Goal: Transaction & Acquisition: Book appointment/travel/reservation

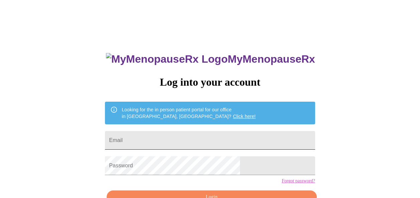
click at [183, 139] on input "Email" at bounding box center [210, 140] width 210 height 19
type input "[EMAIL_ADDRESS][DOMAIN_NAME]"
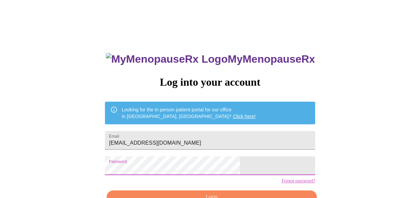
scroll to position [40, 0]
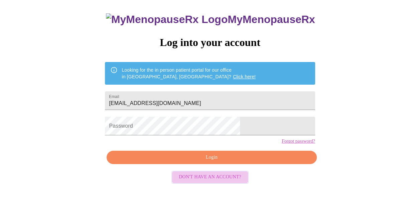
click at [212, 182] on span "Don't have an account?" at bounding box center [210, 177] width 62 height 8
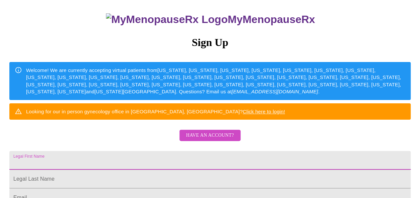
click at [204, 170] on input "Legal First Name" at bounding box center [209, 160] width 401 height 19
type input "[PERSON_NAME]"
click at [331, 145] on div "MyMenopauseRx Sign Up Welcome! We are currently accepting virtual patients from…" at bounding box center [210, 82] width 415 height 238
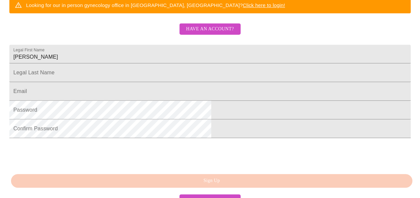
scroll to position [147, 0]
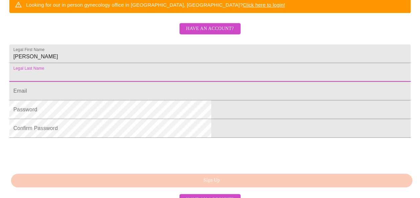
click at [145, 82] on input "Legal First Name" at bounding box center [209, 72] width 401 height 19
type input "Gibson"
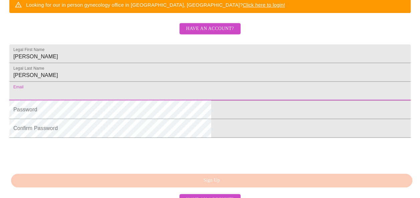
click at [133, 101] on input "Legal First Name" at bounding box center [209, 91] width 401 height 19
type input "emmygib33@gmail.com"
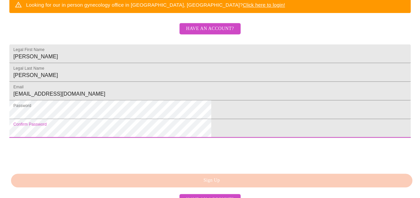
scroll to position [208, 0]
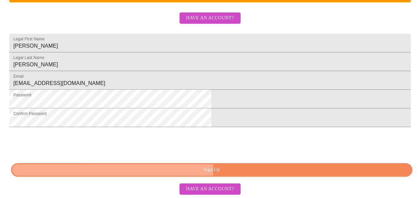
click at [210, 171] on span "Sign Up" at bounding box center [212, 170] width 386 height 8
click at [218, 172] on span "Sign Up" at bounding box center [212, 170] width 386 height 8
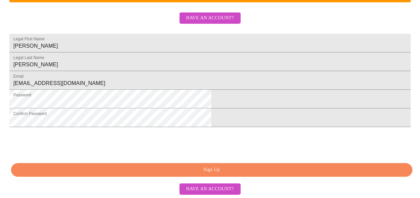
scroll to position [159, 0]
click at [197, 22] on span "Have an account?" at bounding box center [210, 18] width 48 height 8
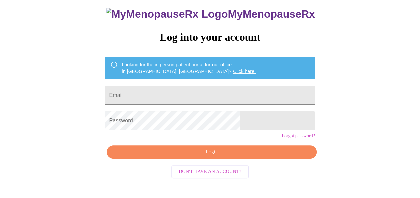
scroll to position [40, 0]
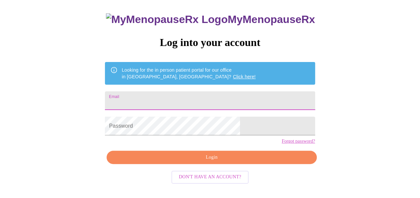
click at [188, 96] on input "Email" at bounding box center [210, 101] width 210 height 19
type input "[EMAIL_ADDRESS][DOMAIN_NAME]"
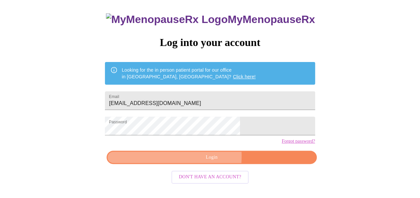
click at [182, 162] on span "Login" at bounding box center [211, 158] width 194 height 8
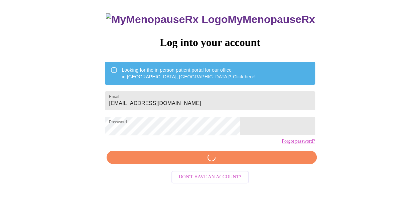
scroll to position [39, 0]
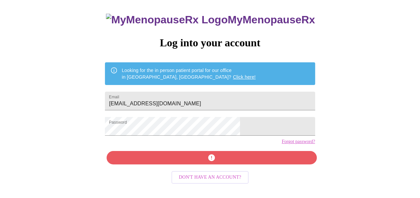
click at [282, 145] on link "Forgot password?" at bounding box center [298, 141] width 33 height 5
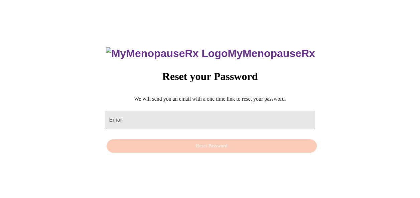
scroll to position [7, 0]
click at [174, 117] on input "Email" at bounding box center [210, 120] width 210 height 19
type input "[EMAIL_ADDRESS][DOMAIN_NAME]"
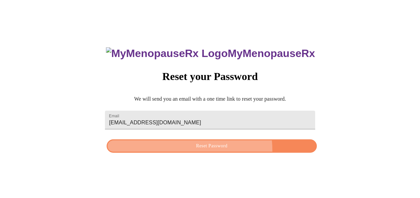
click at [182, 151] on button "Reset Password" at bounding box center [212, 147] width 210 height 14
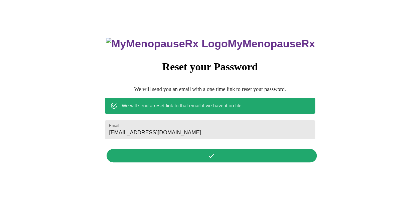
click at [204, 156] on div "MyMenopauseRx Reset your Password We will send you an email with a one time lin…" at bounding box center [209, 96] width 223 height 139
click at [222, 7] on div "MyMenopauseRx Reset your Password We will send you an email with a one time lin…" at bounding box center [210, 96] width 415 height 198
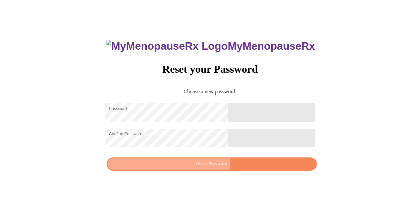
click at [203, 166] on span "Reset Password" at bounding box center [211, 164] width 194 height 8
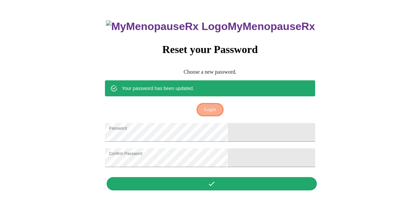
click at [210, 106] on span "Login" at bounding box center [210, 110] width 12 height 8
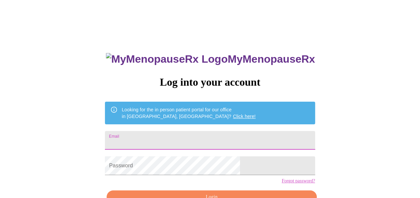
click at [176, 137] on input "Email" at bounding box center [210, 140] width 210 height 19
type input "[EMAIL_ADDRESS][DOMAIN_NAME]"
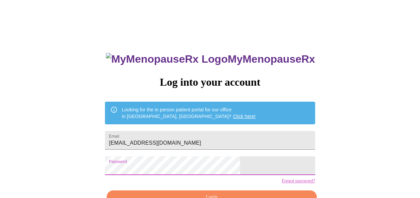
scroll to position [40, 0]
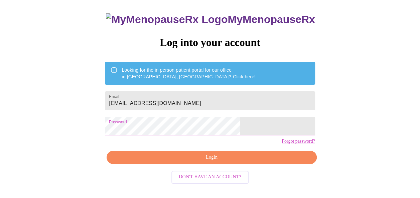
click at [231, 162] on span "Login" at bounding box center [211, 158] width 194 height 8
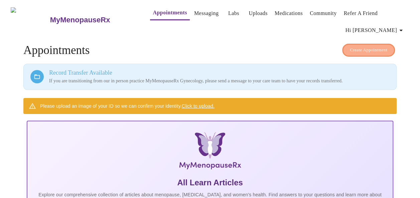
click at [374, 48] on span "Create Appointment" at bounding box center [368, 50] width 37 height 8
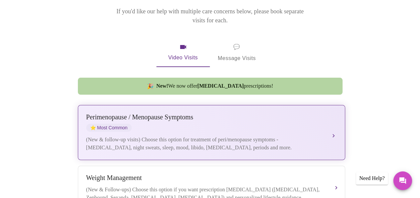
scroll to position [108, 0]
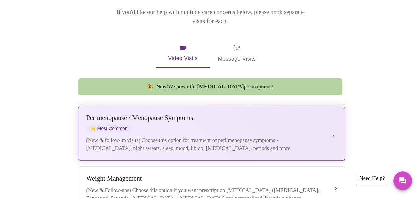
click at [329, 128] on div "[MEDICAL_DATA] / Menopause Symptoms ⭐ Most Common (New & follow-up visits) Choo…" at bounding box center [211, 133] width 251 height 38
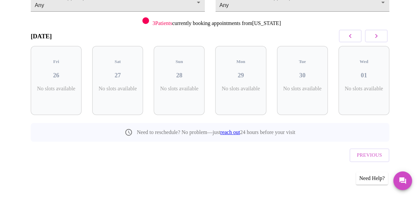
scroll to position [73, 0]
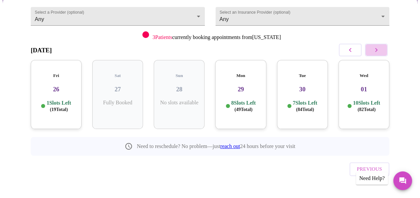
click at [377, 50] on icon "button" at bounding box center [376, 50] width 8 height 8
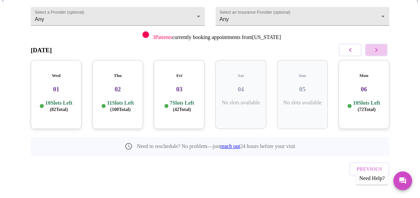
click at [377, 50] on icon "button" at bounding box center [376, 50] width 8 height 8
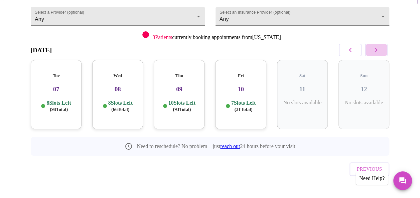
click at [377, 50] on icon "button" at bounding box center [376, 50] width 8 height 8
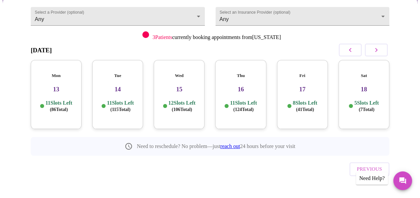
click at [62, 86] on h3 "13" at bounding box center [56, 89] width 40 height 7
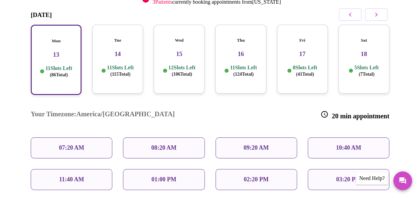
scroll to position [110, 0]
click at [234, 137] on div "09:20 AM" at bounding box center [256, 147] width 82 height 21
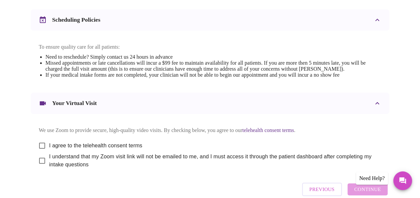
scroll to position [257, 0]
click at [120, 148] on span "I agree to the telehealth consent terms" at bounding box center [95, 146] width 93 height 8
click at [49, 148] on input "I agree to the telehealth consent terms" at bounding box center [42, 146] width 14 height 14
checkbox input "true"
click at [118, 162] on span "I understand that my Zoom visit link will not be emailed to me, and I must acce…" at bounding box center [212, 161] width 327 height 16
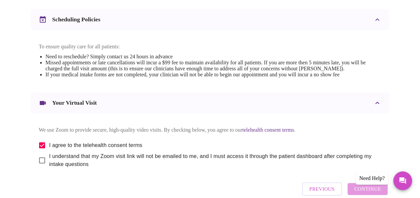
click at [49, 162] on input "I understand that my Zoom visit link will not be emailed to me, and I must acce…" at bounding box center [42, 161] width 14 height 14
checkbox input "true"
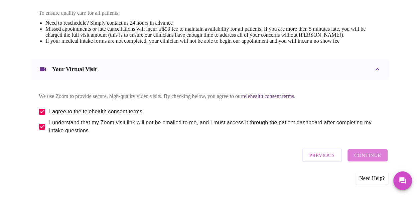
click at [383, 154] on button "Continue" at bounding box center [367, 156] width 40 height 12
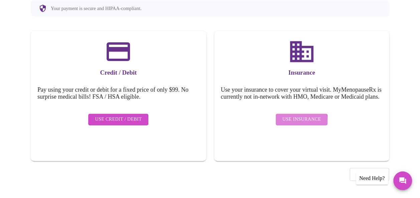
click at [291, 124] on span "Use Insurance" at bounding box center [301, 120] width 38 height 8
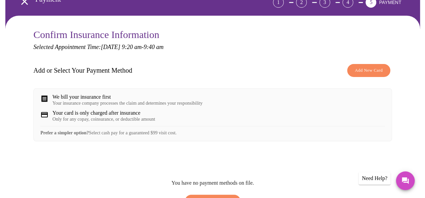
scroll to position [64, 0]
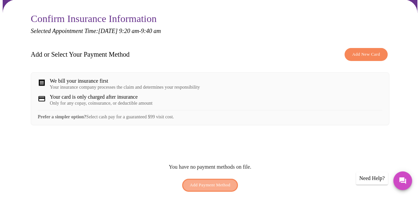
click at [222, 188] on span "Add Payment Method" at bounding box center [210, 186] width 41 height 8
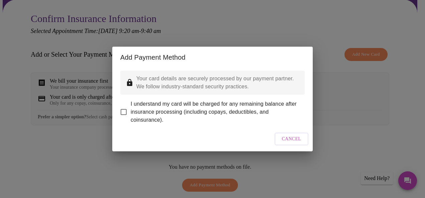
click at [213, 105] on span "I understand my card will be charged for any remaining balance after insurance …" at bounding box center [215, 112] width 169 height 24
click at [131, 105] on input "I understand my card will be charged for any remaining balance after insurance …" at bounding box center [124, 112] width 14 height 14
checkbox input "true"
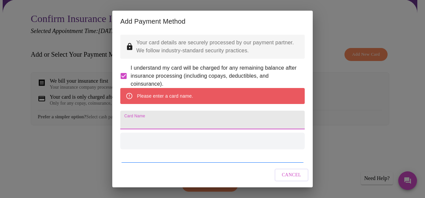
click at [194, 130] on input "Card Name" at bounding box center [212, 120] width 184 height 19
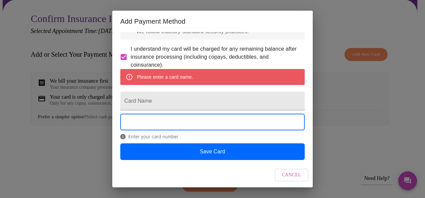
scroll to position [36, 0]
click at [150, 97] on input "Card Name" at bounding box center [212, 101] width 184 height 19
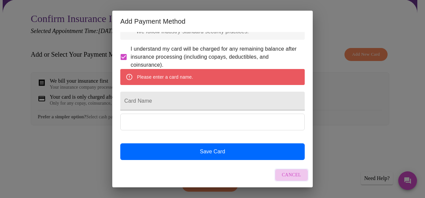
click at [290, 177] on span "Cancel" at bounding box center [291, 175] width 19 height 8
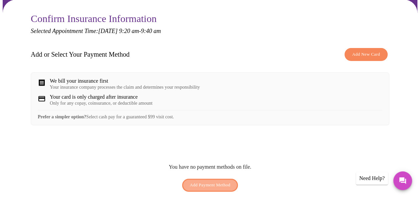
click at [215, 188] on span "Add Payment Method" at bounding box center [210, 186] width 41 height 8
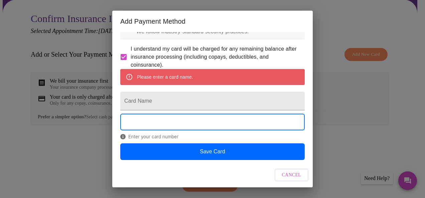
scroll to position [36, 0]
click at [154, 93] on input "Card Name" at bounding box center [212, 101] width 184 height 19
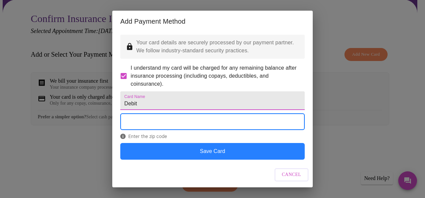
type input "Debit"
click at [186, 151] on button "Save Card" at bounding box center [212, 151] width 184 height 17
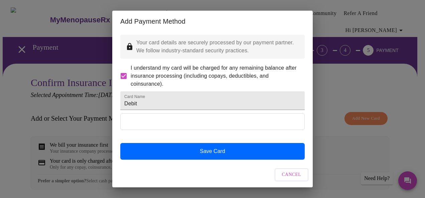
click at [289, 88] on form "I understand my card will be charged for any remaining balance after insurance …" at bounding box center [212, 76] width 184 height 24
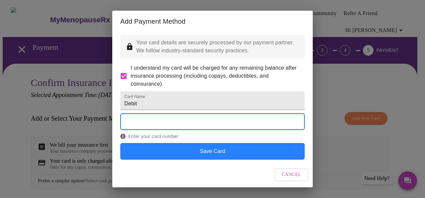
click at [173, 150] on button "Save Card" at bounding box center [212, 151] width 184 height 17
click at [227, 150] on button "Save Card" at bounding box center [212, 151] width 184 height 17
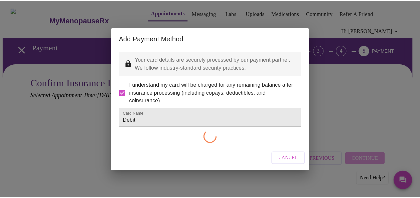
scroll to position [0, 0]
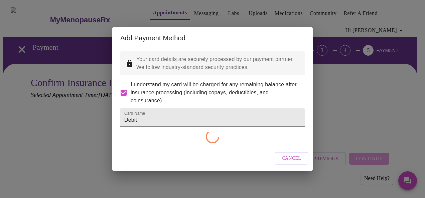
checkbox input "false"
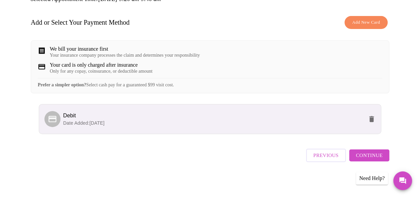
scroll to position [101, 0]
click at [369, 156] on span "Continue" at bounding box center [369, 155] width 27 height 9
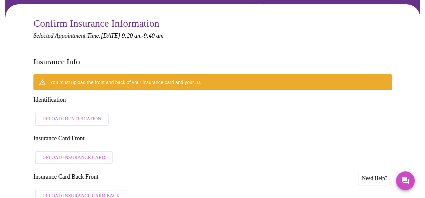
scroll to position [59, 0]
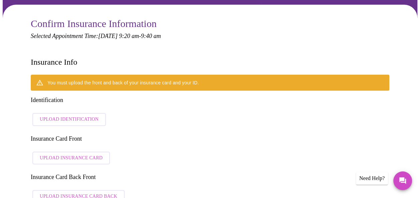
click at [88, 116] on span "Upload Identification" at bounding box center [69, 120] width 59 height 8
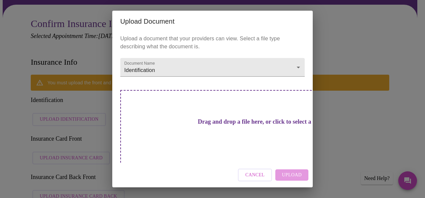
click at [294, 174] on div "Cancel Upload" at bounding box center [212, 175] width 200 height 25
click at [216, 125] on h3 "Drag and drop a file here, or click to select a file" at bounding box center [259, 122] width 184 height 7
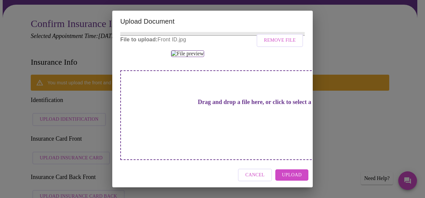
scroll to position [75, 0]
click at [296, 172] on span "Upload" at bounding box center [292, 175] width 20 height 8
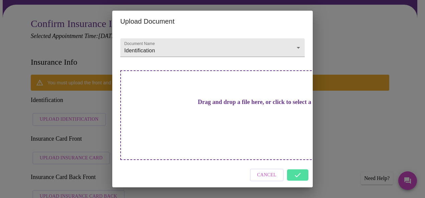
scroll to position [0, 0]
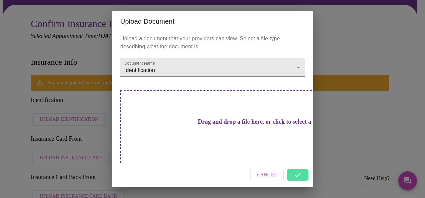
click at [236, 129] on div "Drag and drop a file here, or click to select a file" at bounding box center [259, 135] width 278 height 90
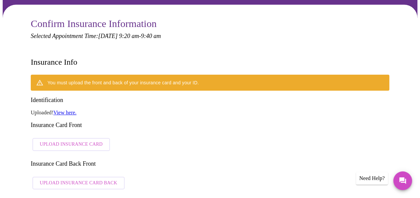
click at [58, 141] on span "Upload Insurance Card" at bounding box center [71, 145] width 63 height 8
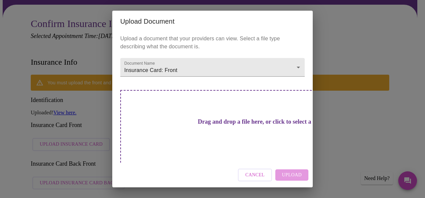
click at [221, 122] on h3 "Drag and drop a file here, or click to select a file" at bounding box center [259, 122] width 184 height 7
click at [235, 123] on h3 "Drag and drop a file here, or click to select a file" at bounding box center [259, 122] width 184 height 7
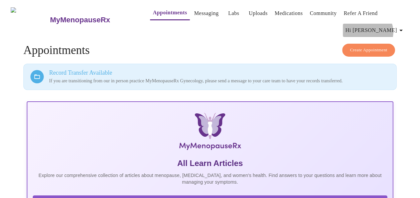
click at [400, 29] on icon "button" at bounding box center [401, 30] width 8 height 8
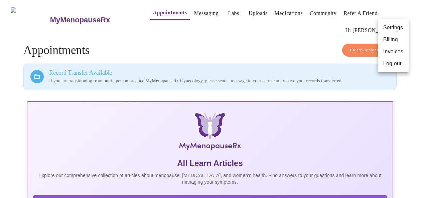
click at [360, 43] on div at bounding box center [212, 99] width 425 height 198
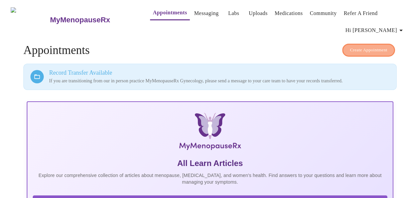
click at [358, 46] on span "Create Appointment" at bounding box center [368, 50] width 37 height 8
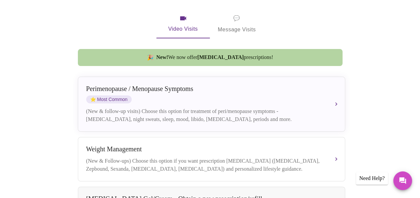
scroll to position [136, 0]
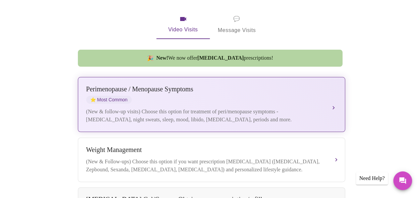
click at [202, 93] on div "Perimenopause / Menopause Symptoms ⭐ Most Common" at bounding box center [204, 95] width 237 height 18
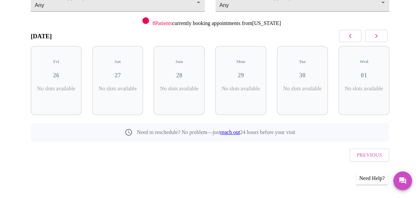
scroll to position [73, 0]
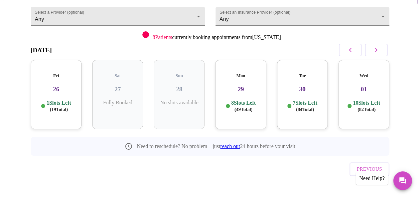
click at [380, 49] on icon "button" at bounding box center [376, 50] width 8 height 8
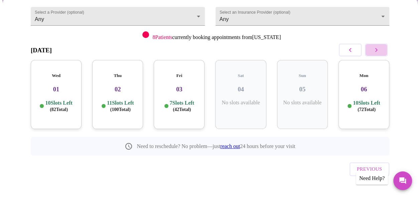
click at [380, 49] on icon "button" at bounding box center [376, 50] width 8 height 8
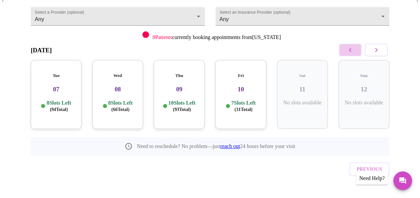
click at [354, 50] on icon "button" at bounding box center [350, 50] width 8 height 8
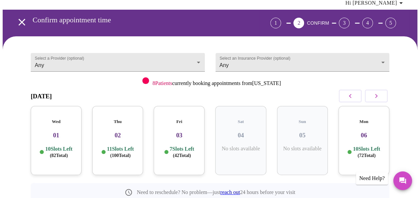
scroll to position [21, 0]
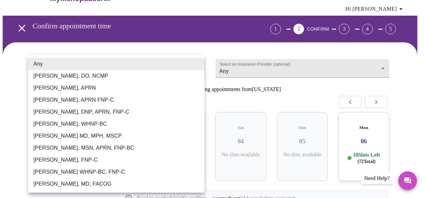
click at [197, 66] on body "MyMenopauseRx Appointments Messaging Labs Uploads Medications Community Refer a…" at bounding box center [213, 121] width 420 height 281
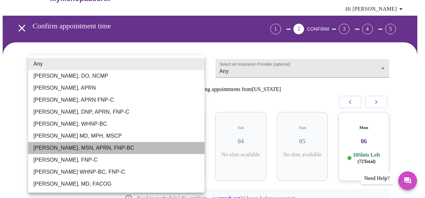
click at [125, 146] on li "Larissa Wright, MSN, APRN, FNP-BC" at bounding box center [116, 148] width 176 height 12
type input "Larissa Wright, MSN, APRN, FNP-BC"
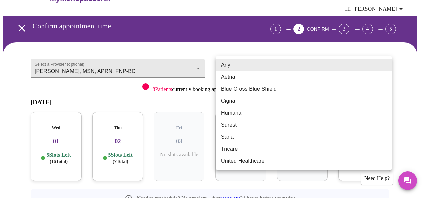
click at [260, 68] on body "MyMenopauseRx Appointments Messaging Labs Uploads Medications Community Refer a…" at bounding box center [213, 121] width 420 height 281
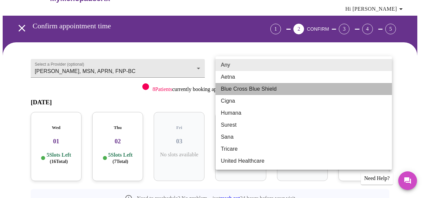
click at [254, 90] on li "Blue Cross Blue Shield" at bounding box center [303, 89] width 176 height 12
type input "Blue Cross Blue Shield"
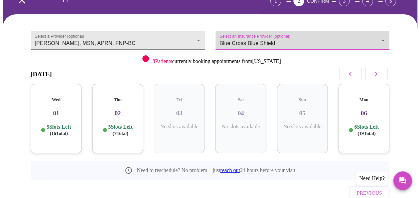
scroll to position [51, 0]
